Goal: Task Accomplishment & Management: Manage account settings

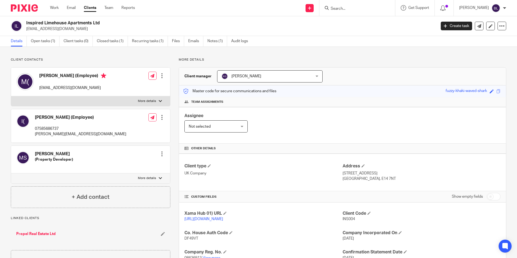
scroll to position [81, 0]
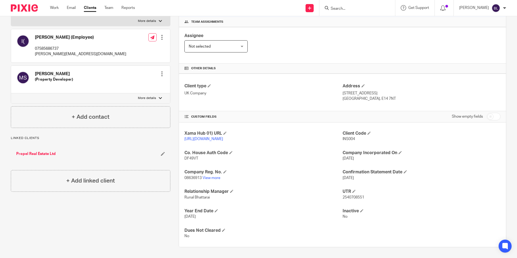
click at [120, 224] on div "Client contacts Ismat (Employee) 07585686737 ismat@hestiauk.com Edit contact Cr…" at bounding box center [86, 113] width 168 height 270
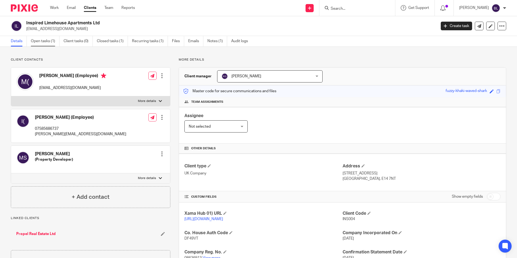
click at [44, 42] on link "Open tasks (1)" at bounding box center [45, 41] width 29 height 11
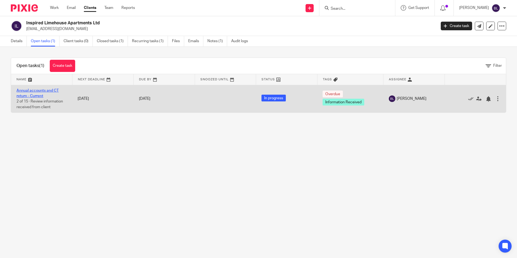
click at [35, 91] on link "Annual accounts and CT return - Current" at bounding box center [38, 93] width 42 height 9
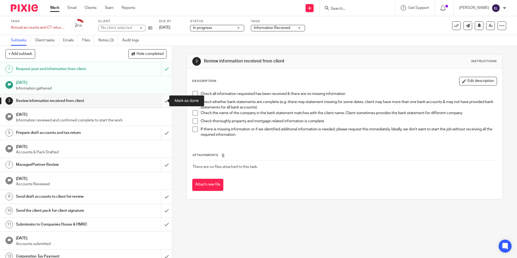
click at [159, 102] on input "submit" at bounding box center [86, 101] width 172 height 14
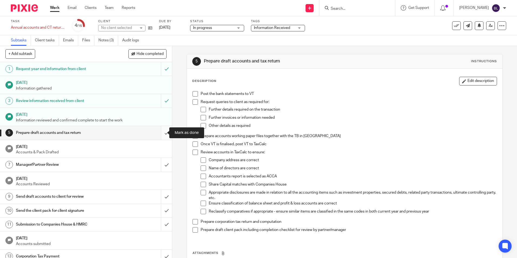
click at [160, 134] on input "submit" at bounding box center [86, 133] width 172 height 14
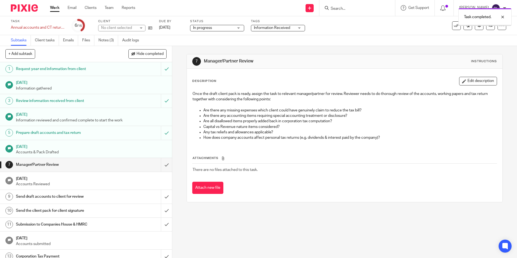
click at [134, 165] on div "Manager/Partner Review" at bounding box center [86, 165] width 140 height 8
click at [489, 24] on icon at bounding box center [491, 26] width 4 height 4
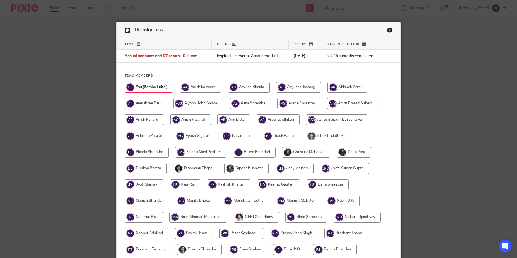
click at [279, 183] on input "radio" at bounding box center [278, 184] width 43 height 11
radio input "true"
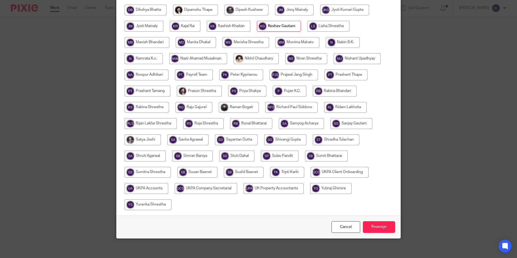
scroll to position [161, 0]
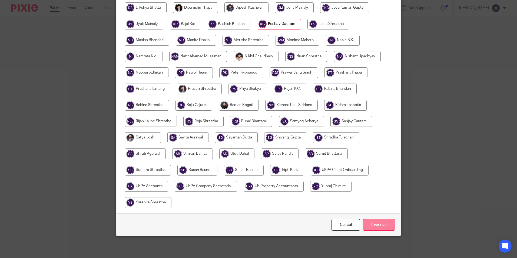
click at [381, 225] on input "Reassign" at bounding box center [379, 225] width 32 height 12
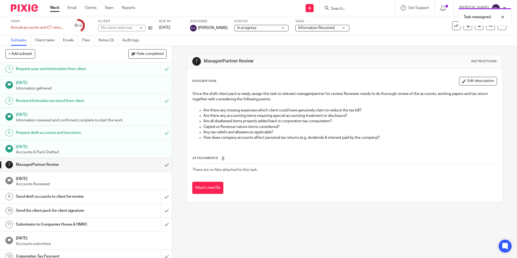
click at [31, 8] on img at bounding box center [24, 7] width 27 height 7
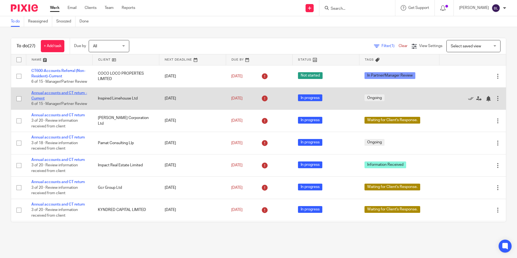
click at [68, 98] on link "Annual accounts and CT return - Current" at bounding box center [59, 95] width 56 height 9
